Goal: Task Accomplishment & Management: Use online tool/utility

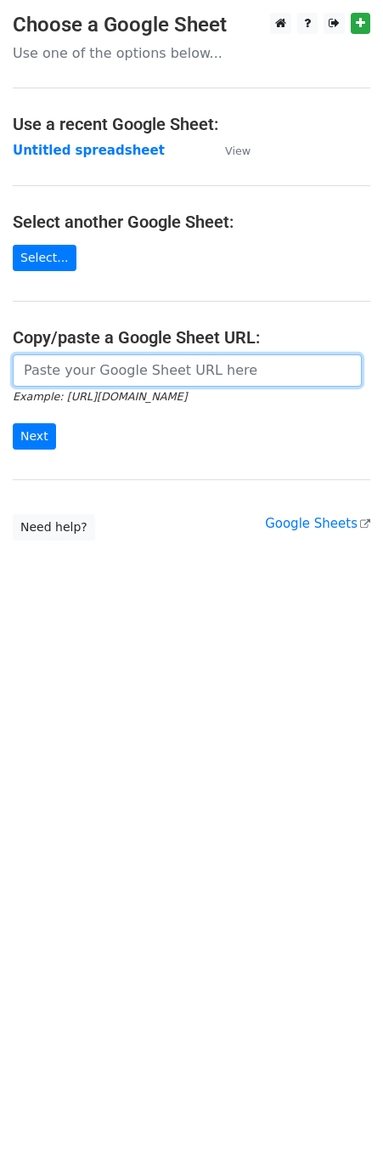
click at [66, 387] on input "url" at bounding box center [187, 370] width 349 height 32
paste input "https://docs.google.com/spreadsheets/d/1TFV68_IxIrt_og4Clogd47hHb5HEmUpaHVmF_tj…"
type input "https://docs.google.com/spreadsheets/d/1TFV68_IxIrt_og4Clogd47hHb5HEmUpaHVmF_tj…"
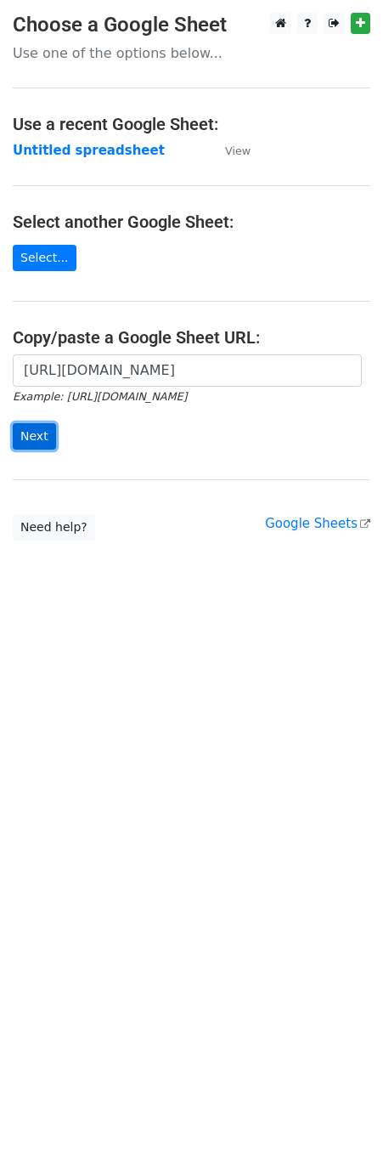
click at [20, 434] on input "Next" at bounding box center [34, 436] width 43 height 26
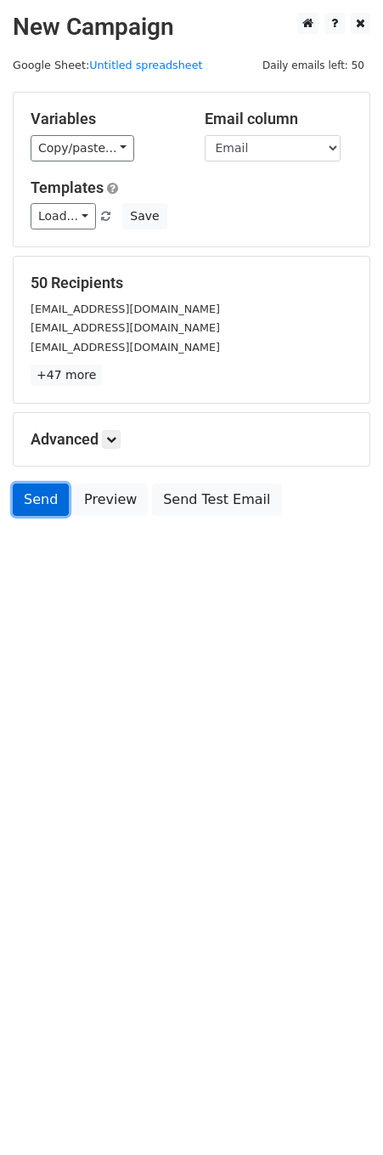
click at [42, 508] on link "Send" at bounding box center [41, 500] width 56 height 32
